Goal: Check status

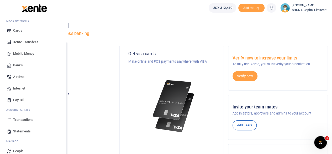
scroll to position [34, 0]
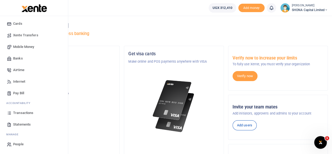
click at [24, 111] on span "Transactions" at bounding box center [23, 112] width 20 height 5
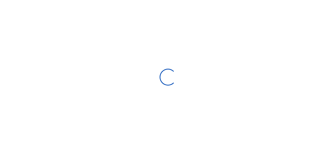
select select
type input "[DATE] - [DATE]"
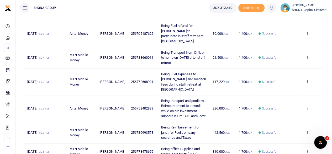
scroll to position [131, 0]
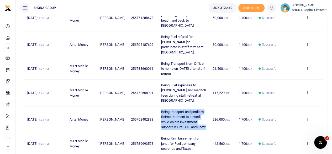
drag, startPoint x: 157, startPoint y: 99, endPoint x: 204, endPoint y: 117, distance: 51.3
click at [204, 117] on td "Being transport and perdiem Reimbursement to sowedi while on pre investment sup…" at bounding box center [183, 119] width 51 height 27
